Goal: Transaction & Acquisition: Purchase product/service

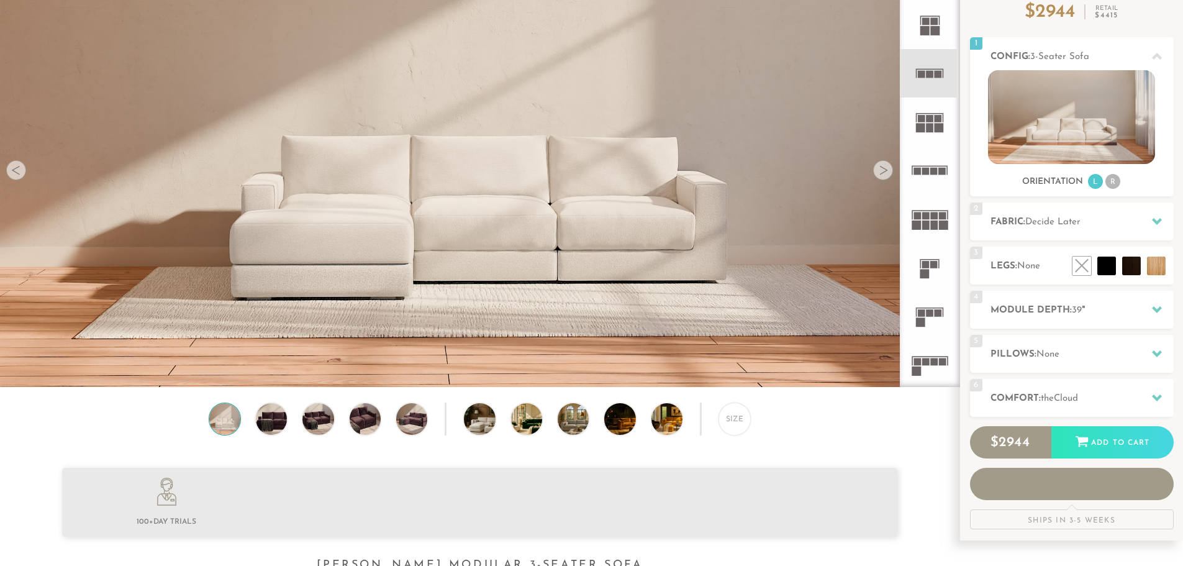
scroll to position [125, 0]
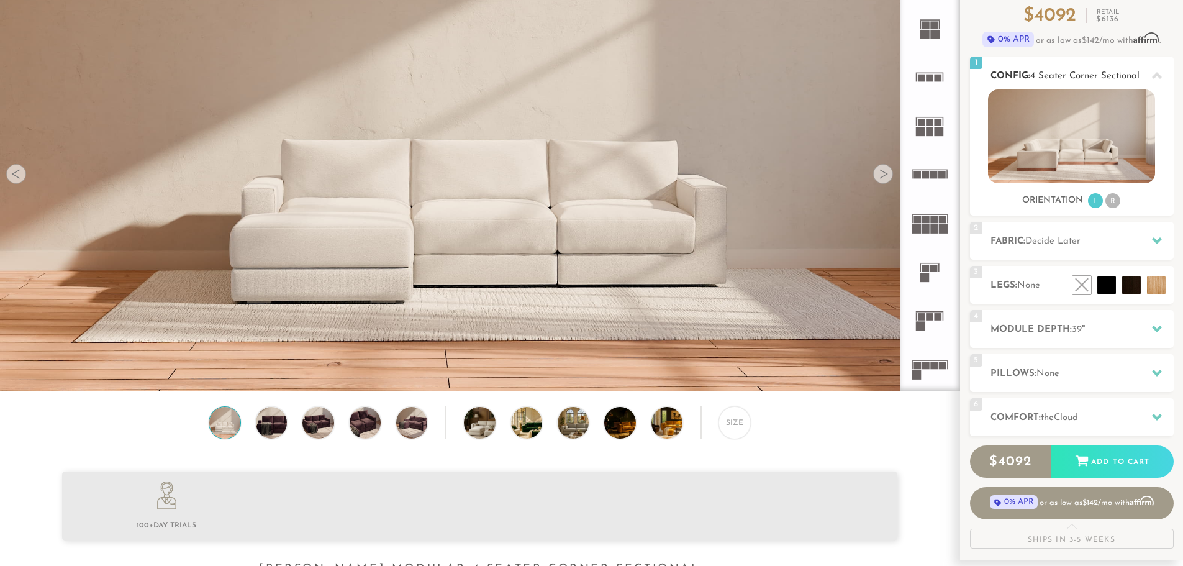
scroll to position [124, 0]
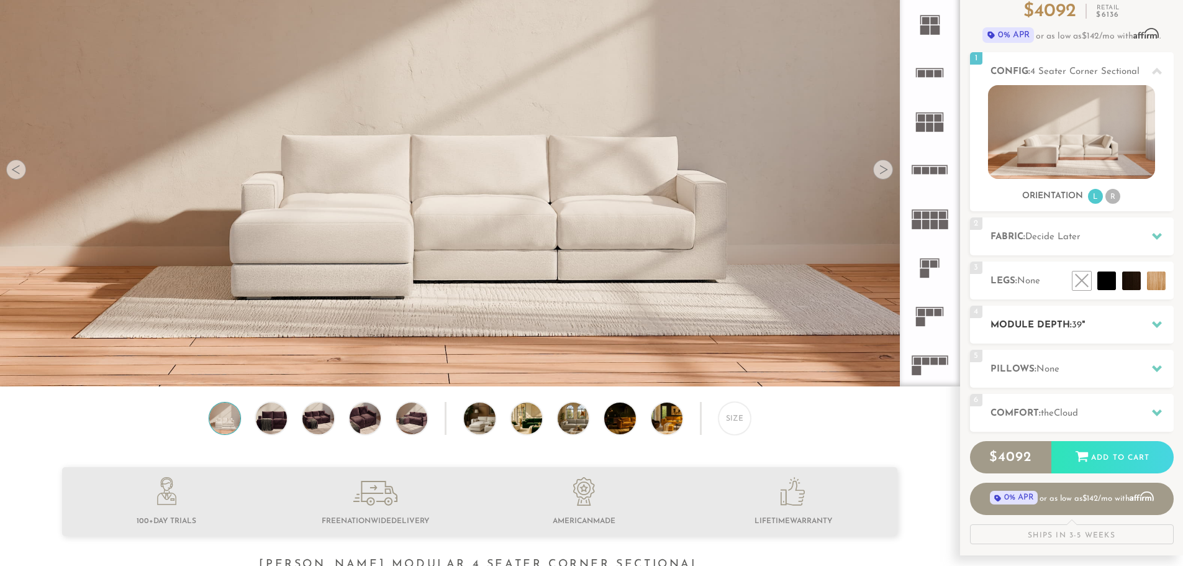
click at [1053, 327] on h2 "Module Depth: 39 "" at bounding box center [1082, 325] width 183 height 14
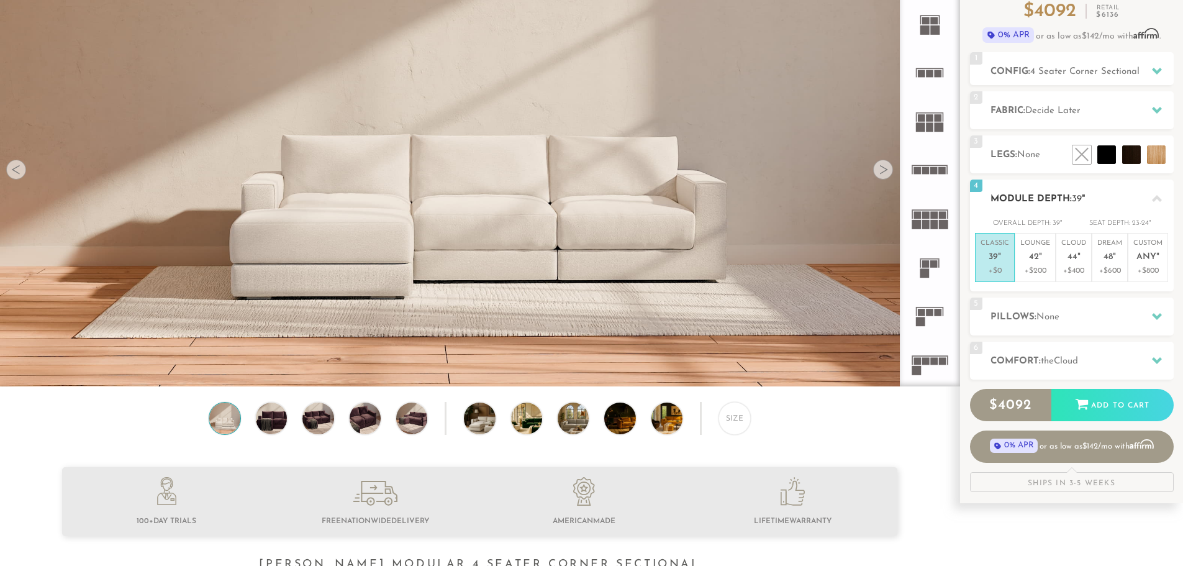
click at [1045, 211] on div "4 Module Depth: 39 "" at bounding box center [1072, 198] width 204 height 38
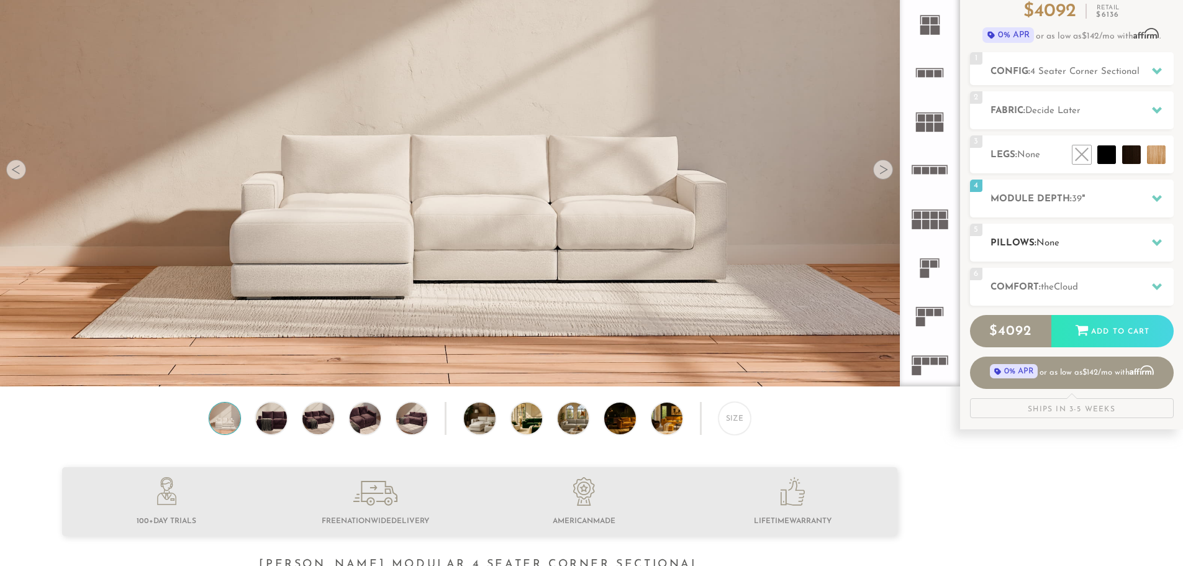
click at [1063, 242] on h2 "Pillows: None" at bounding box center [1082, 243] width 183 height 14
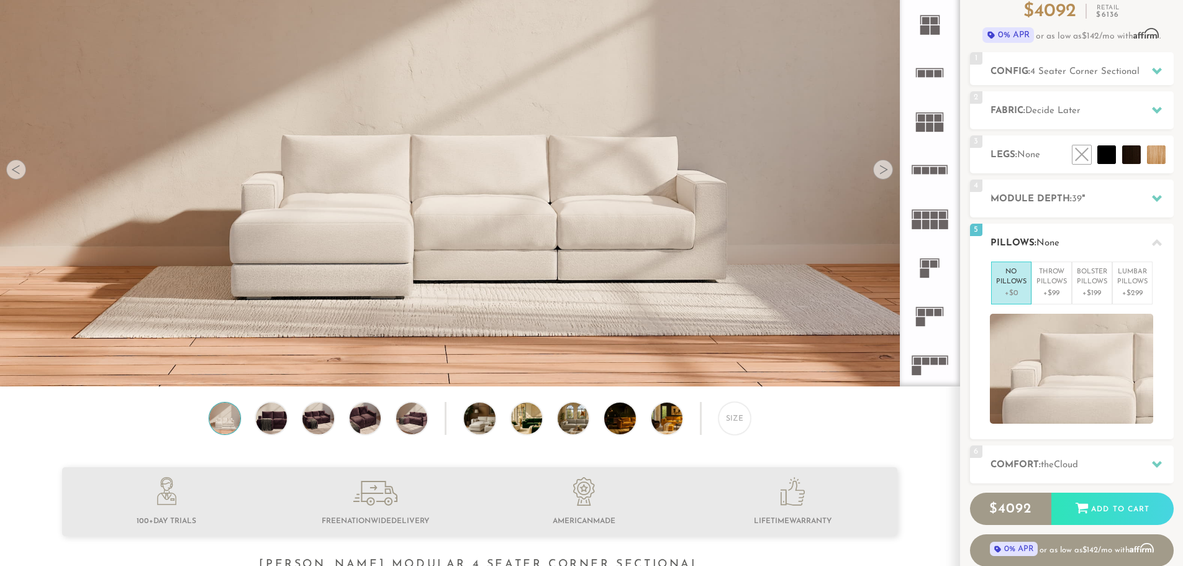
click at [1063, 242] on h2 "Pillows: None" at bounding box center [1082, 243] width 183 height 14
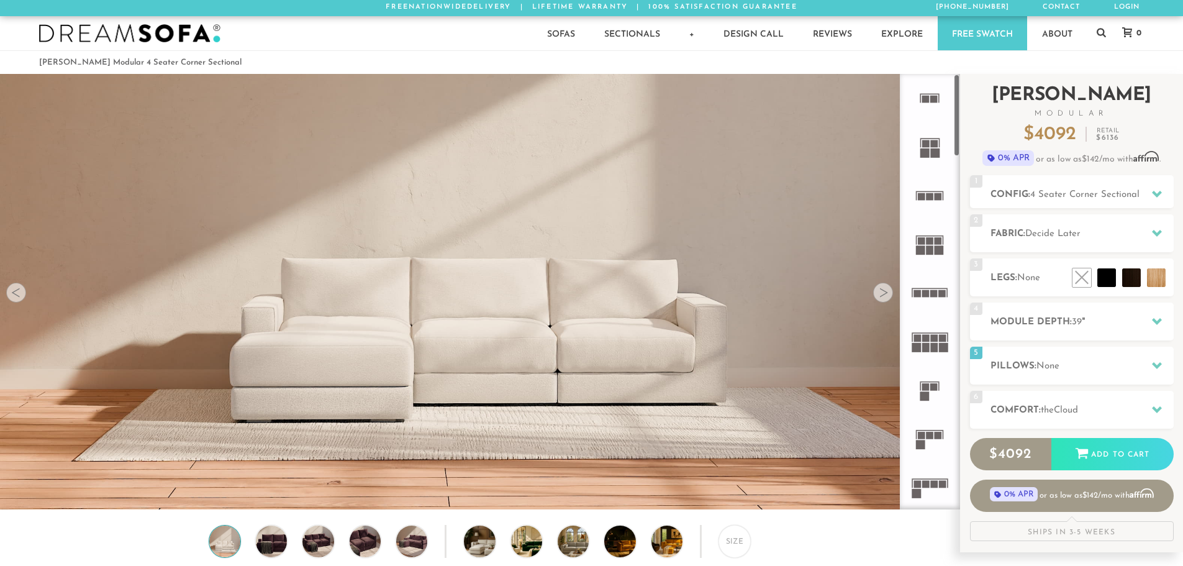
scroll to position [0, 0]
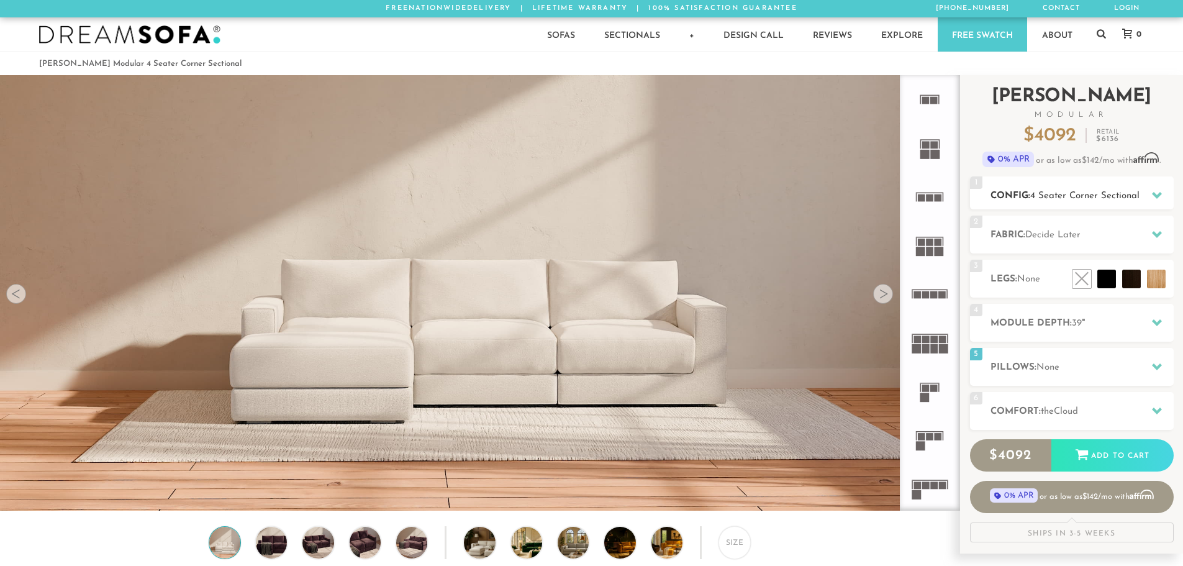
click at [1090, 189] on h2 "Config: 4 Seater Corner Sectional" at bounding box center [1082, 196] width 183 height 14
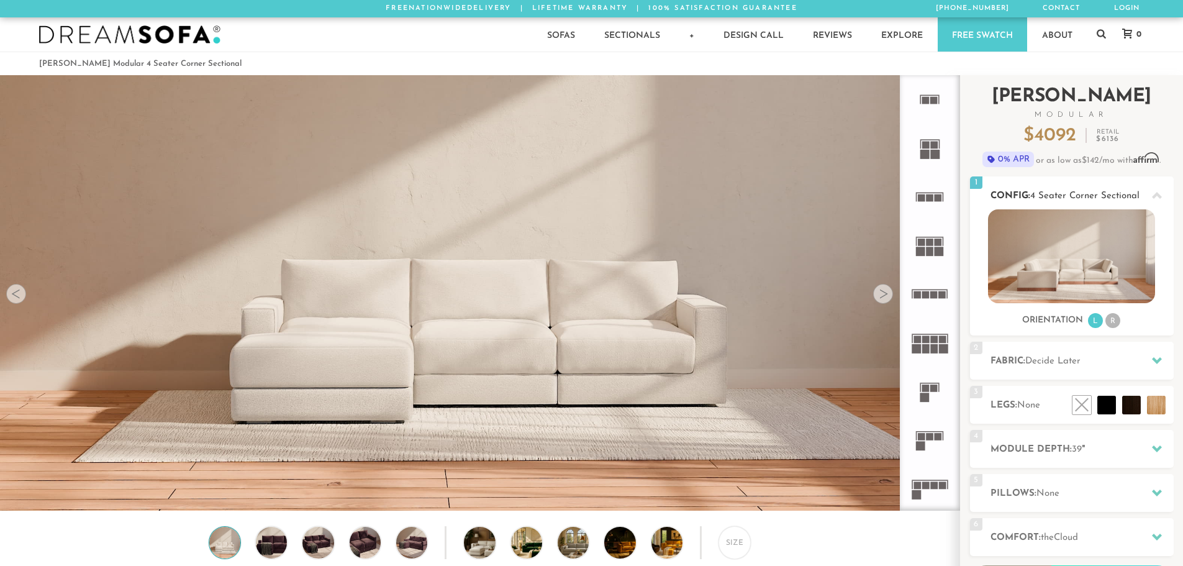
click at [1090, 189] on h2 "Config: 4 Seater Corner Sectional" at bounding box center [1082, 196] width 183 height 14
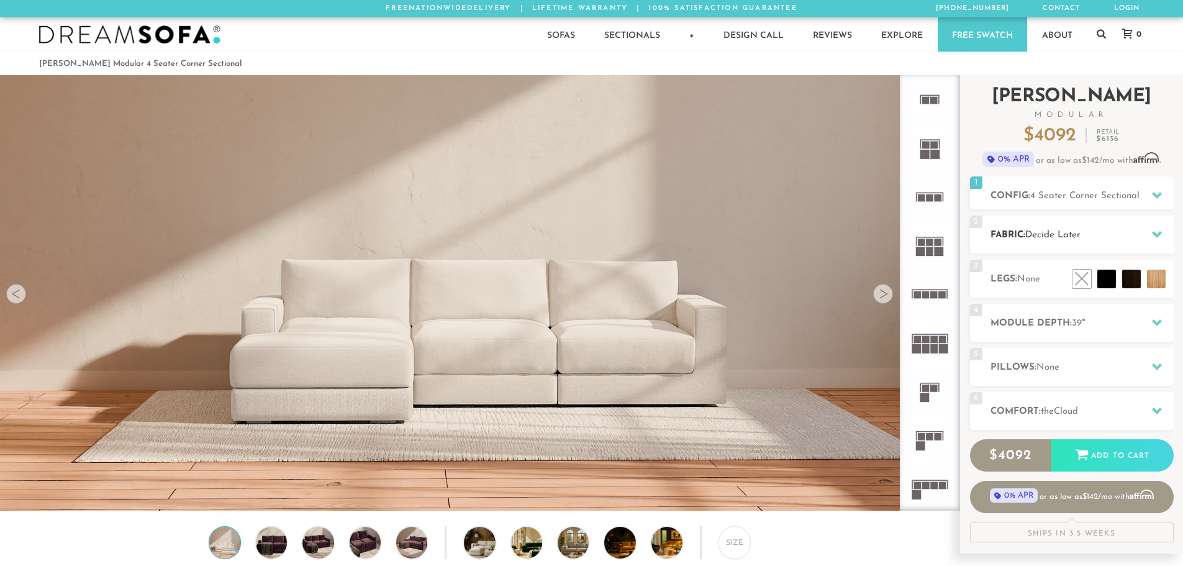
click at [1094, 226] on div "2 Fabric: Decide Later" at bounding box center [1072, 235] width 204 height 38
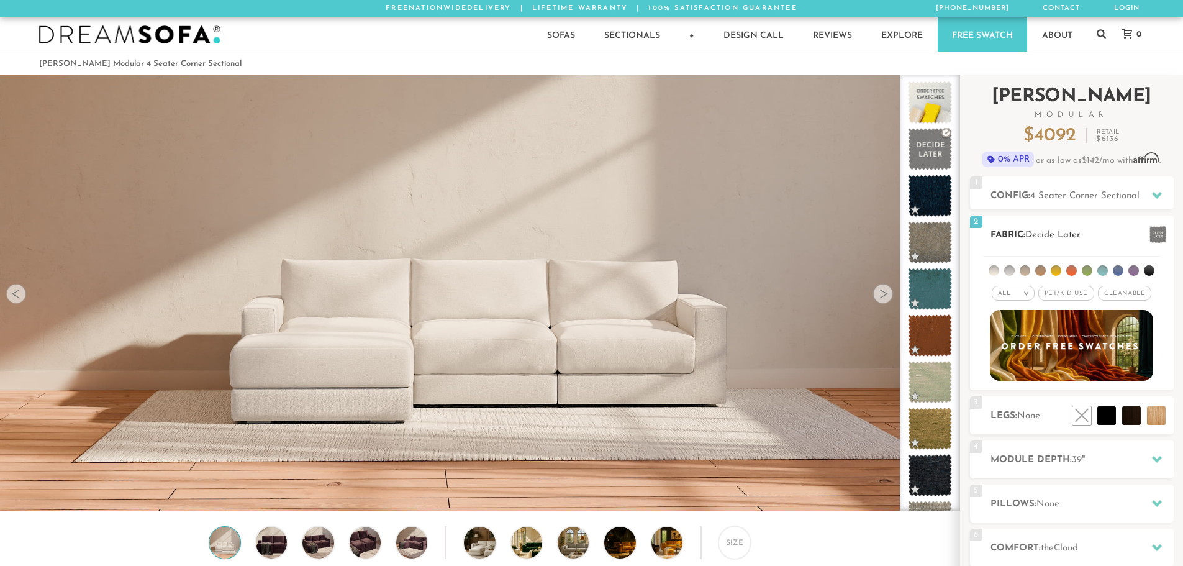
click at [1094, 226] on div "2 Fabric: Decide Later" at bounding box center [1072, 235] width 204 height 38
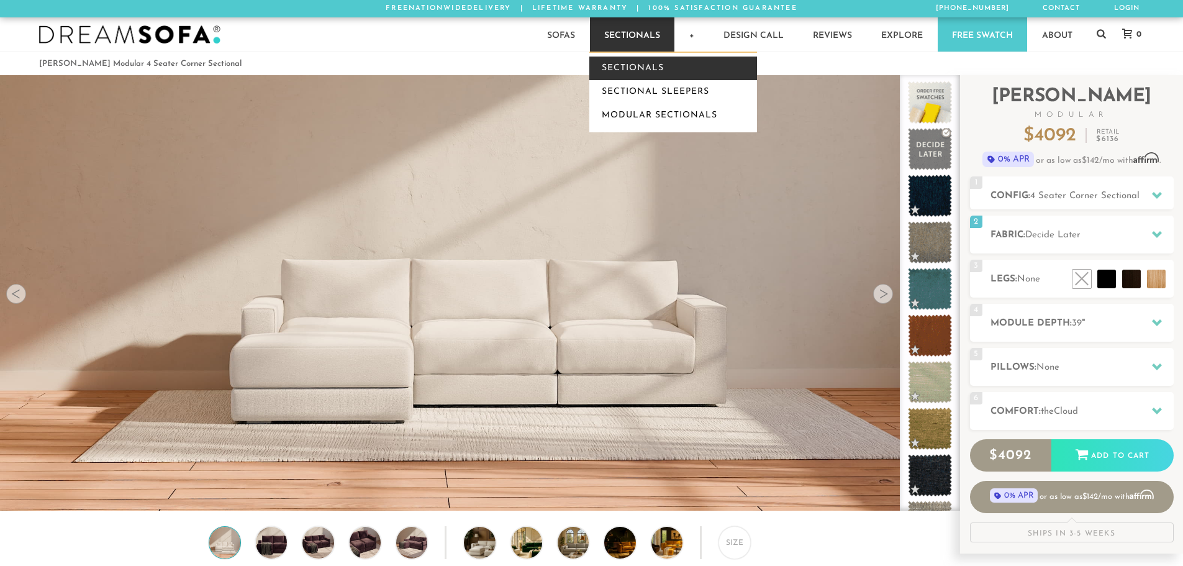
click at [653, 73] on link "Sectionals" at bounding box center [673, 69] width 168 height 24
